Goal: Check status

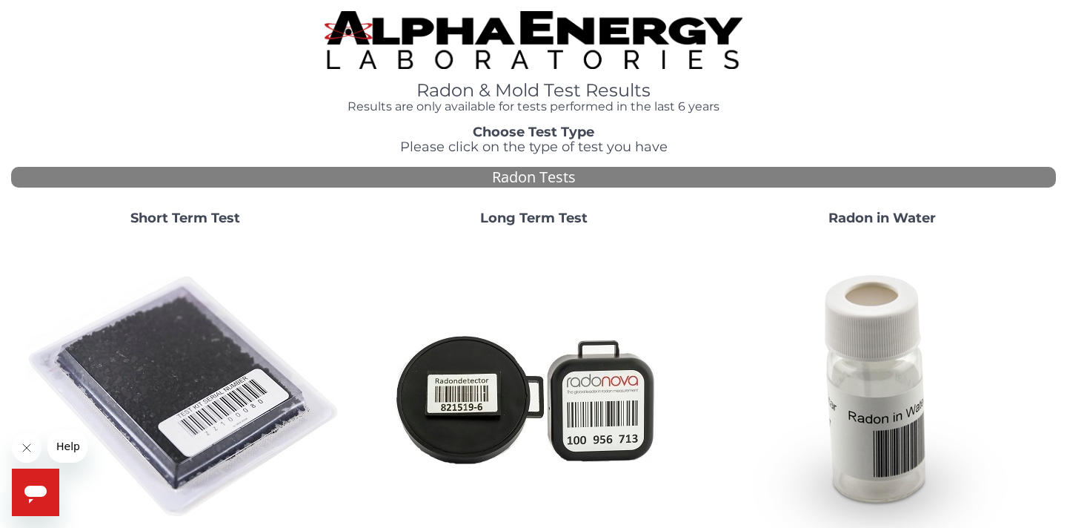
click at [150, 219] on strong "Short Term Test" at bounding box center [185, 218] width 110 height 16
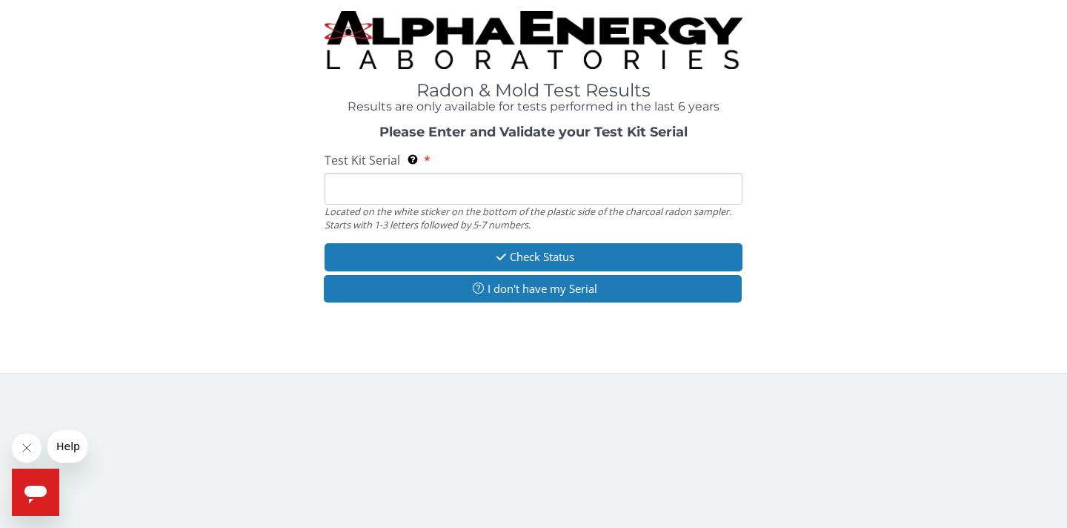
click at [428, 190] on input "Test Kit Serial Located on the white sticker on the bottom of the plastic side …" at bounding box center [534, 189] width 418 height 32
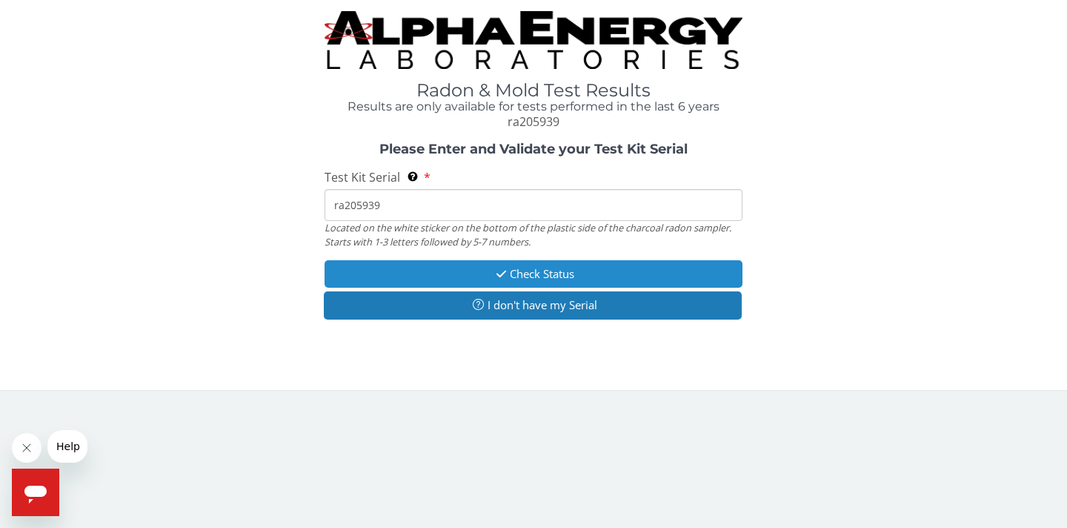
type input "ra205939"
click at [512, 277] on button "Check Status" at bounding box center [534, 273] width 418 height 27
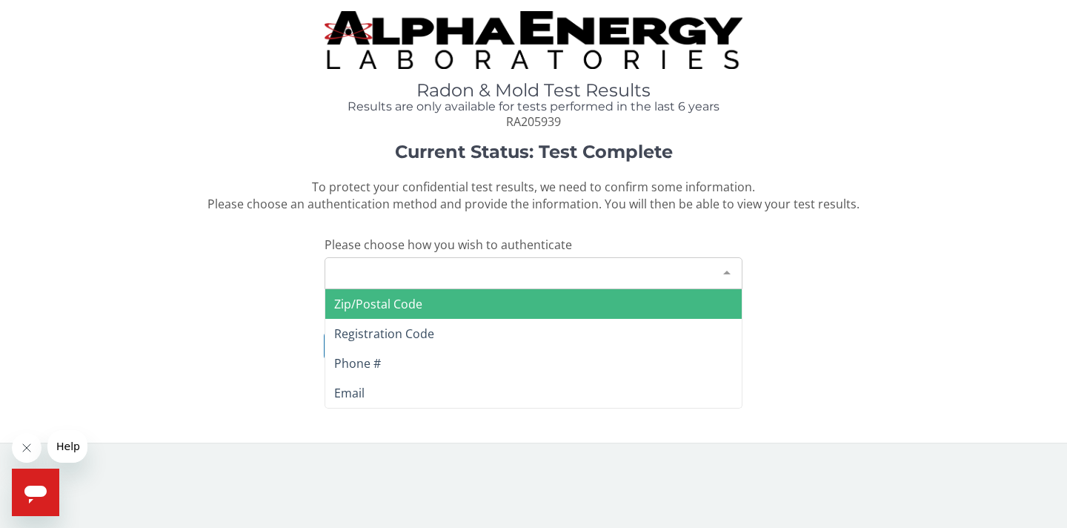
click at [585, 271] on div "Please make a selection" at bounding box center [534, 273] width 418 height 32
click at [500, 302] on span "Zip/Postal Code" at bounding box center [533, 304] width 417 height 30
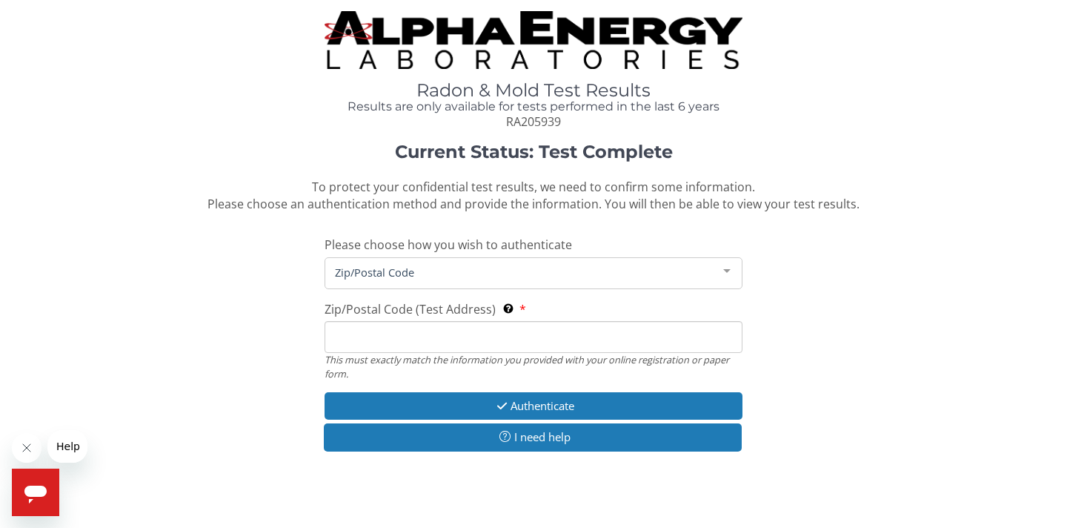
click at [436, 341] on input "Zip/Postal Code (Test Address) This must exactly match the information you prov…" at bounding box center [534, 337] width 418 height 32
type input "6"
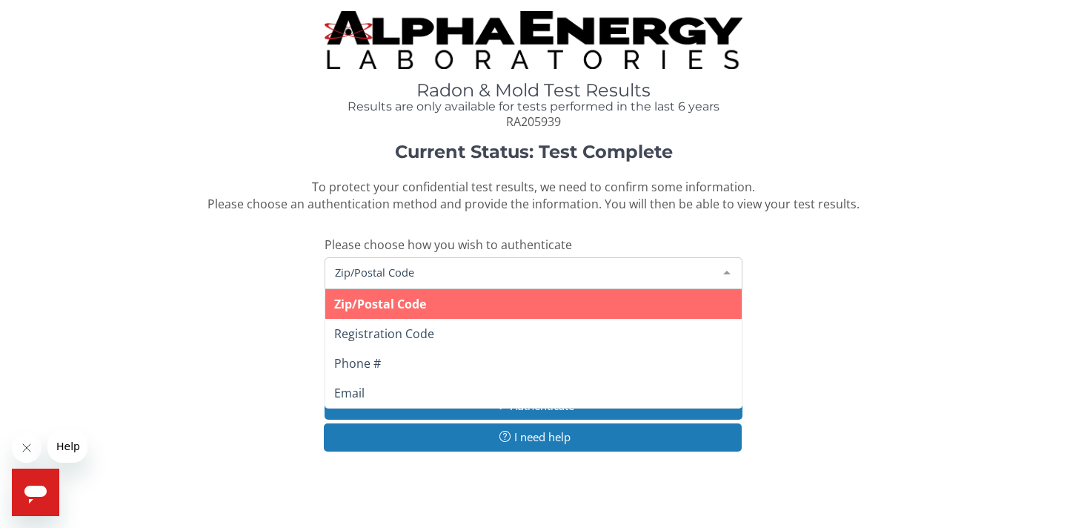
click at [500, 282] on div "Zip/Postal Code" at bounding box center [534, 273] width 418 height 32
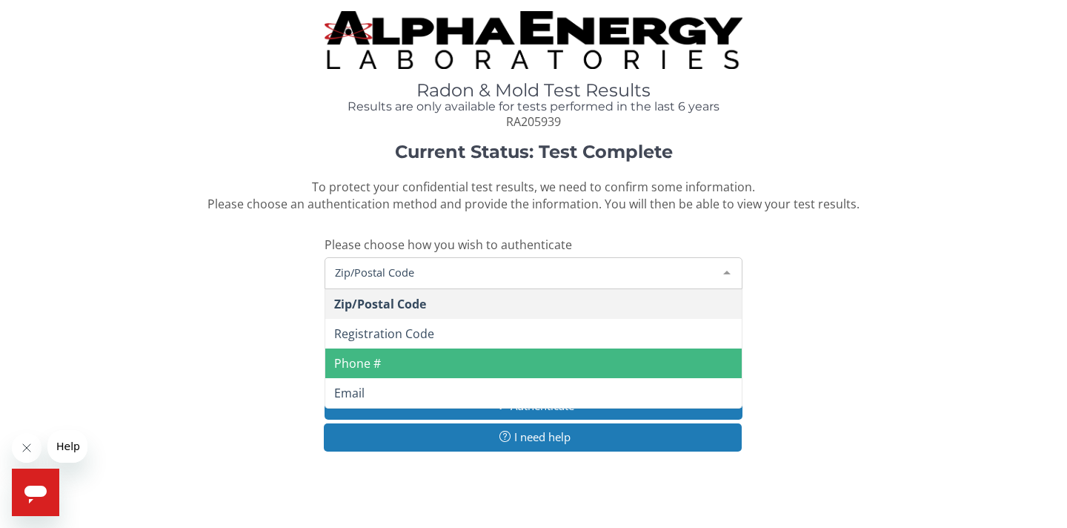
click at [452, 365] on span "Phone #" at bounding box center [533, 363] width 417 height 30
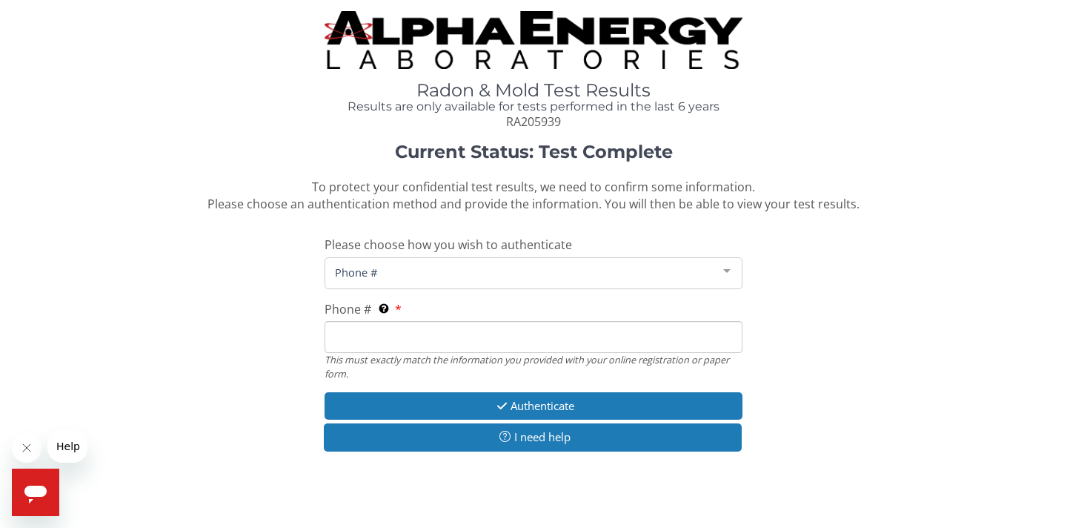
click at [429, 340] on input "Phone # This must exactly match the information you provided with your online r…" at bounding box center [534, 337] width 418 height 32
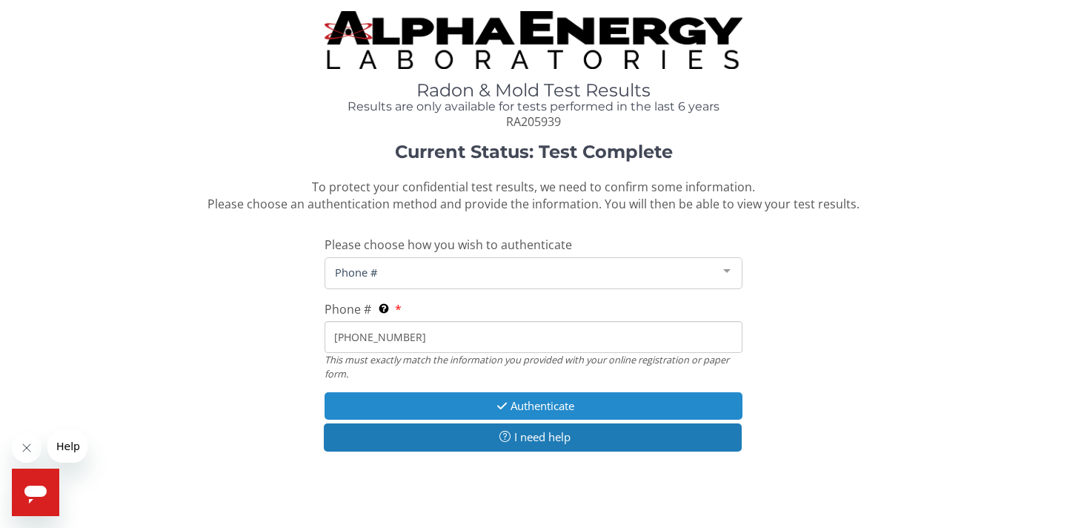
type input "[PHONE_NUMBER]"
click at [452, 402] on button "Authenticate" at bounding box center [534, 405] width 418 height 27
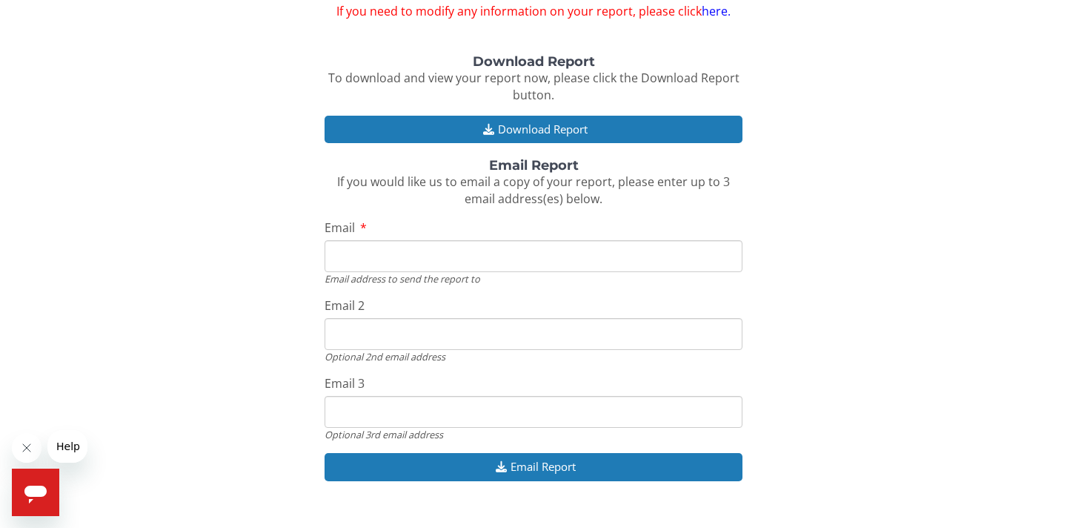
scroll to position [148, 0]
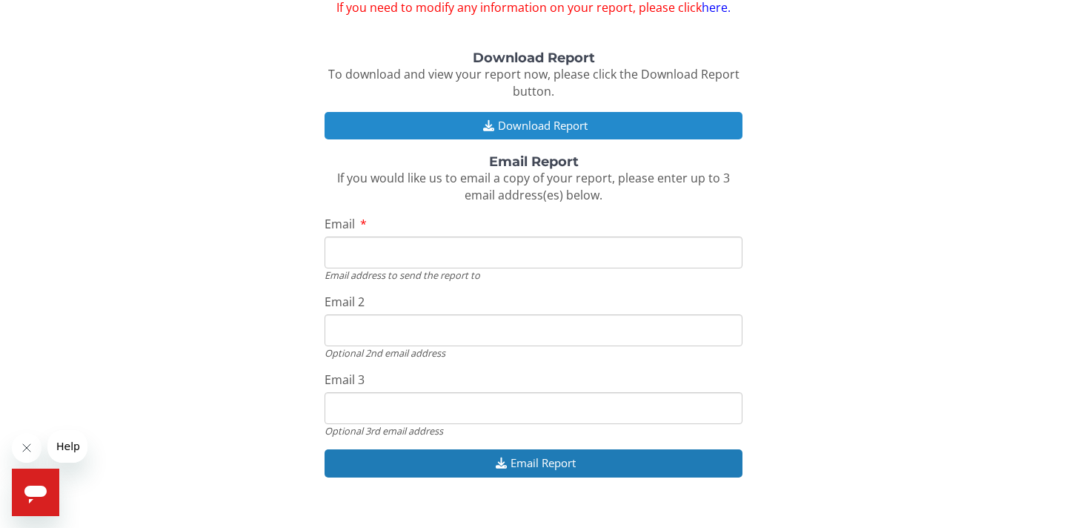
click at [510, 125] on button "Download Report" at bounding box center [534, 125] width 418 height 27
